Goal: Task Accomplishment & Management: Manage account settings

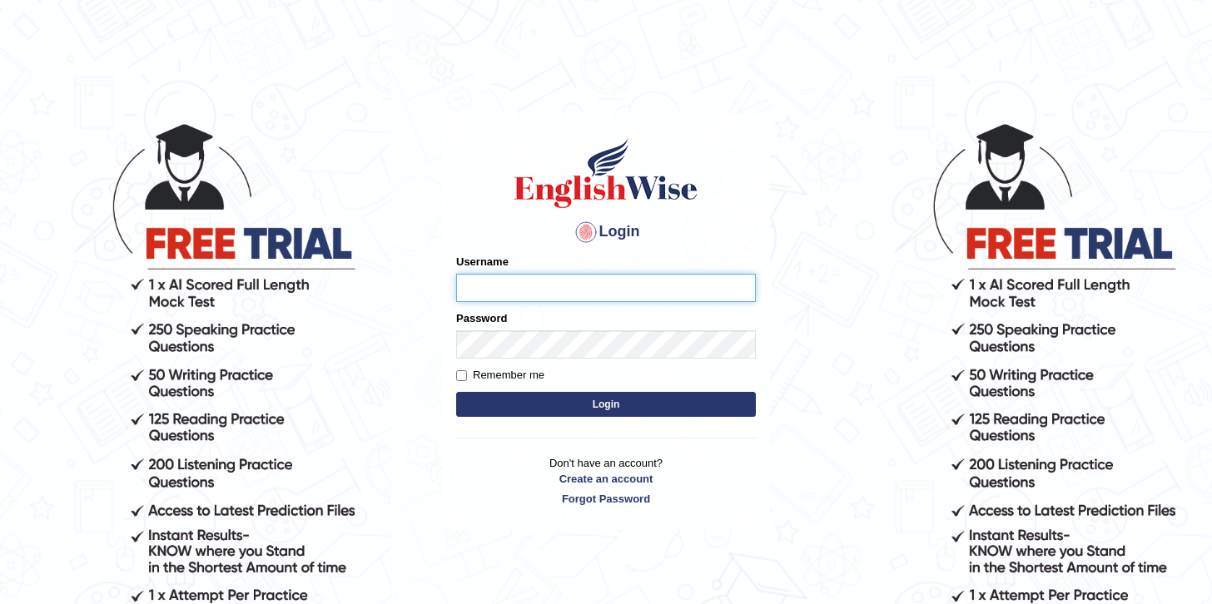
type input "Hashini92"
click at [467, 373] on label "Remember me" at bounding box center [500, 375] width 88 height 17
click at [467, 373] on input "Remember me" at bounding box center [461, 375] width 11 height 11
checkbox input "true"
click at [577, 400] on button "Login" at bounding box center [606, 404] width 300 height 25
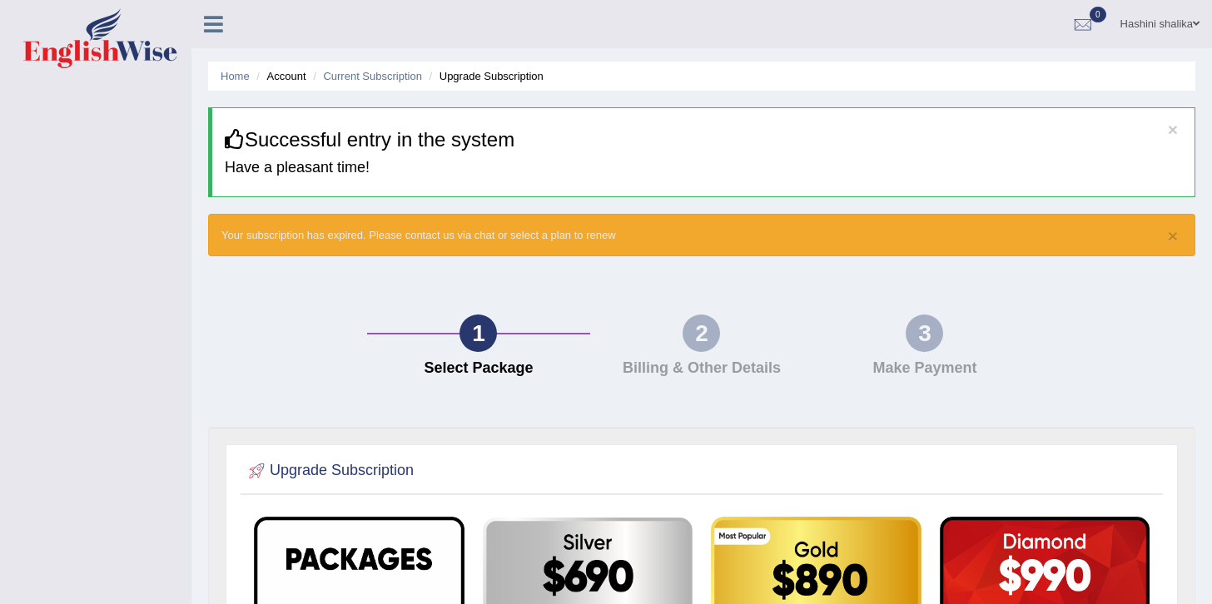
click at [708, 341] on div "2" at bounding box center [701, 333] width 37 height 37
click at [916, 350] on div "3 Make Payment" at bounding box center [924, 350] width 223 height 71
click at [386, 165] on h4 "Have a pleasant time!" at bounding box center [703, 168] width 957 height 17
